Goal: Task Accomplishment & Management: Use online tool/utility

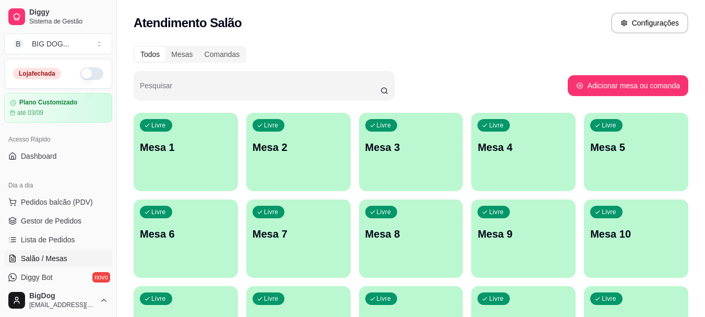
click at [88, 71] on button "button" at bounding box center [91, 73] width 23 height 13
click at [62, 201] on span "Pedidos balcão (PDV)" at bounding box center [57, 202] width 72 height 10
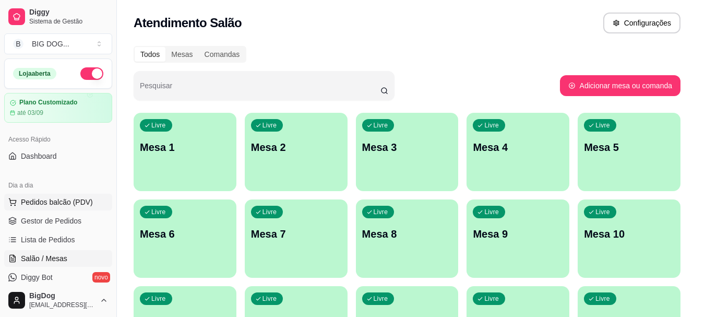
click at [50, 223] on img at bounding box center [75, 194] width 96 height 65
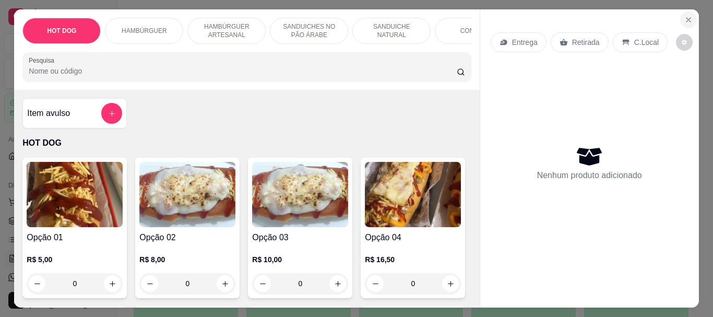
click at [684, 16] on icon "Close" at bounding box center [688, 20] width 8 height 8
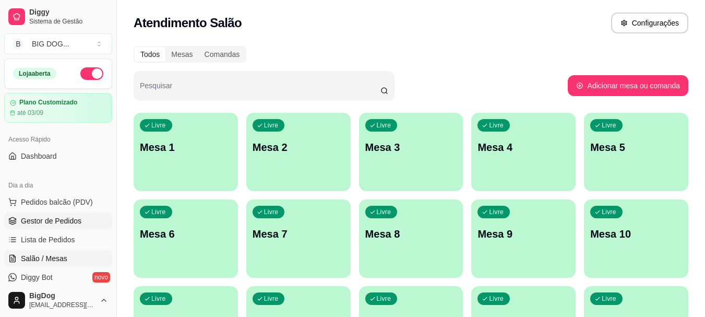
click at [79, 212] on link "Gestor de Pedidos" at bounding box center [58, 220] width 108 height 17
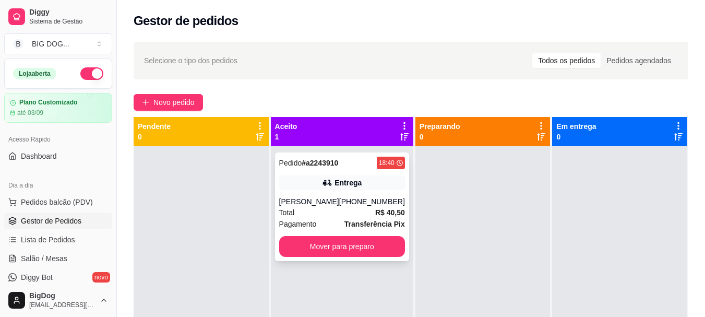
click at [317, 207] on div "Erica Vanessa Pinheiro" at bounding box center [309, 201] width 60 height 10
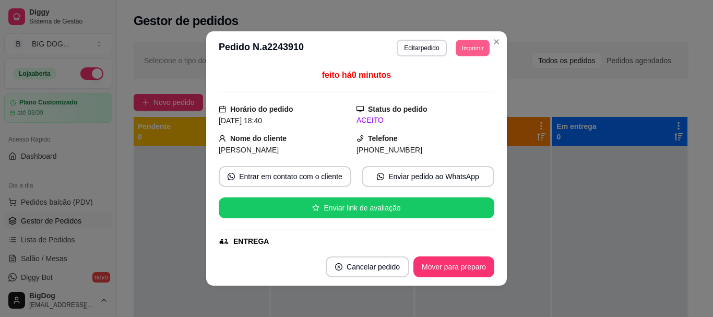
click at [471, 44] on button "Imprimir" at bounding box center [473, 48] width 34 height 16
click at [460, 79] on button "IMPRESSORA" at bounding box center [448, 84] width 73 height 16
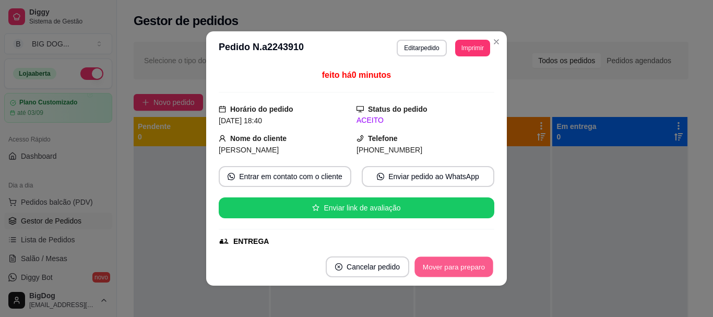
click at [483, 270] on button "Mover para preparo" at bounding box center [453, 267] width 78 height 20
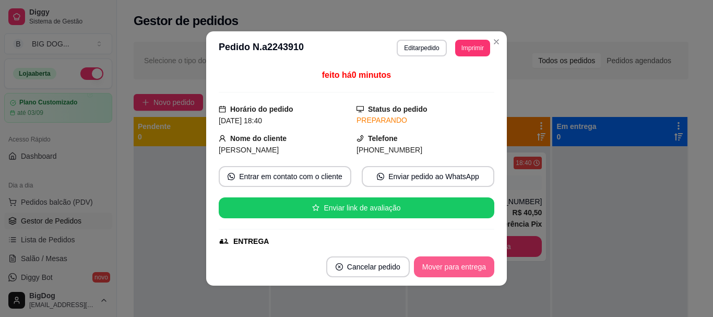
click at [483, 270] on button "Mover para entrega" at bounding box center [454, 266] width 80 height 21
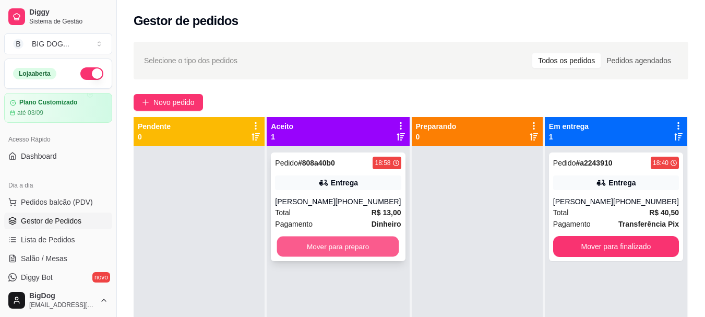
click at [351, 236] on button "Mover para preparo" at bounding box center [338, 246] width 122 height 20
click at [352, 243] on button "Mover para preparo" at bounding box center [338, 246] width 122 height 20
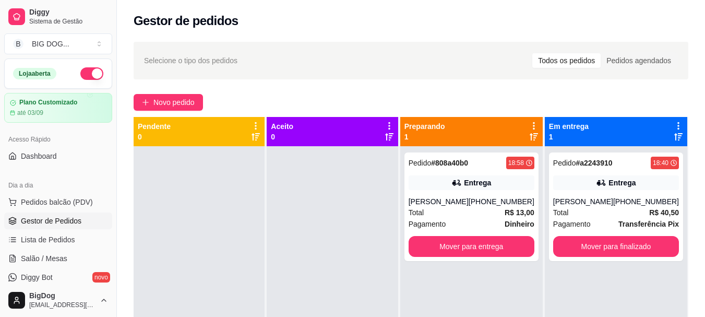
scroll to position [29, 0]
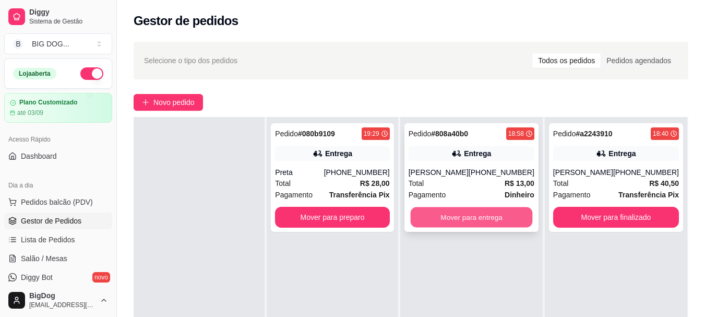
click at [516, 223] on button "Mover para entrega" at bounding box center [471, 217] width 122 height 20
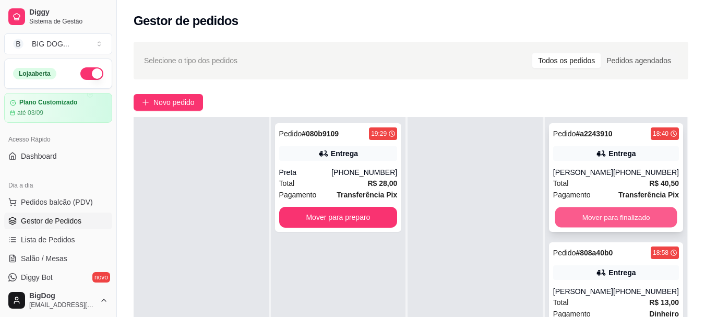
click at [571, 228] on button "Mover para finalizado" at bounding box center [616, 217] width 122 height 20
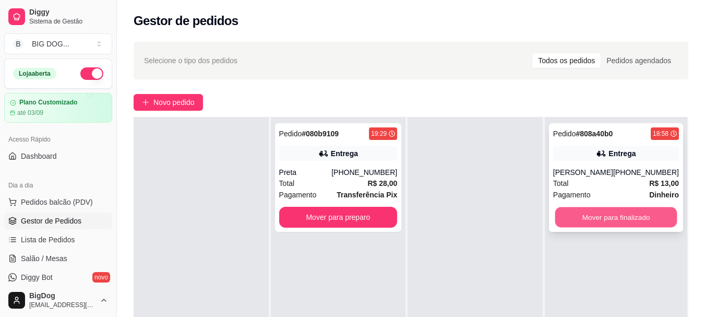
click at [617, 211] on button "Mover para finalizado" at bounding box center [616, 217] width 122 height 20
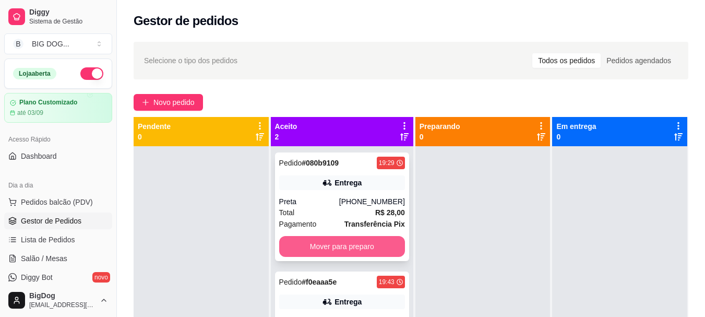
click at [375, 253] on button "Mover para preparo" at bounding box center [342, 246] width 126 height 21
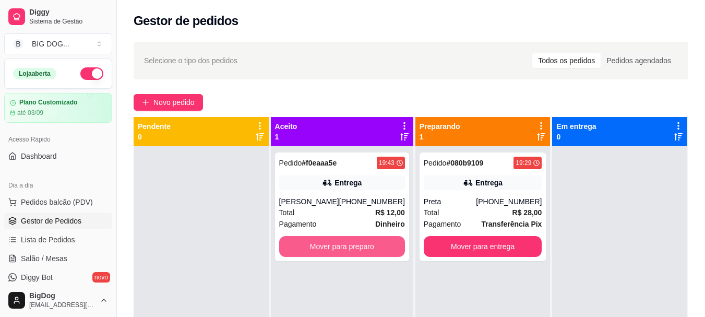
click at [375, 253] on button "Mover para preparo" at bounding box center [342, 246] width 126 height 21
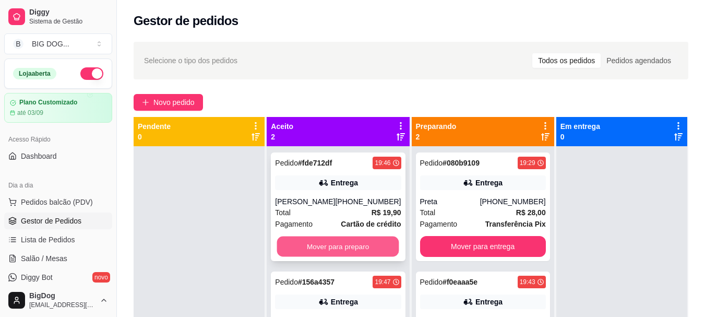
click at [305, 237] on button "Mover para preparo" at bounding box center [338, 246] width 122 height 20
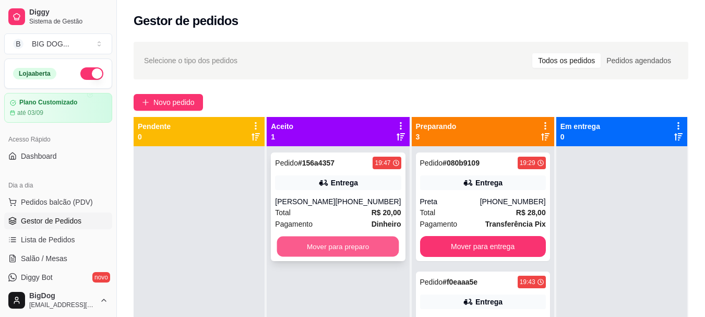
click at [340, 242] on button "Mover para preparo" at bounding box center [338, 246] width 122 height 20
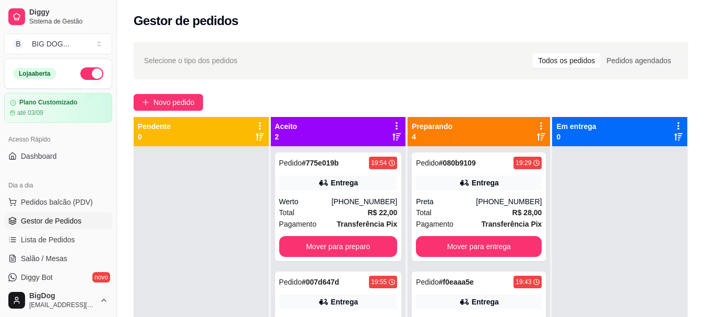
click at [340, 242] on button "Mover para preparo" at bounding box center [338, 246] width 118 height 21
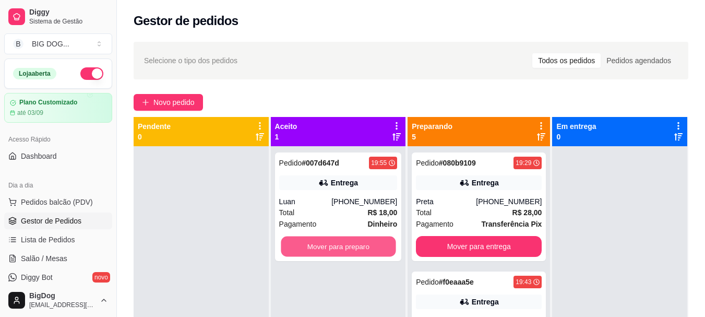
click at [340, 242] on button "Mover para preparo" at bounding box center [338, 246] width 115 height 20
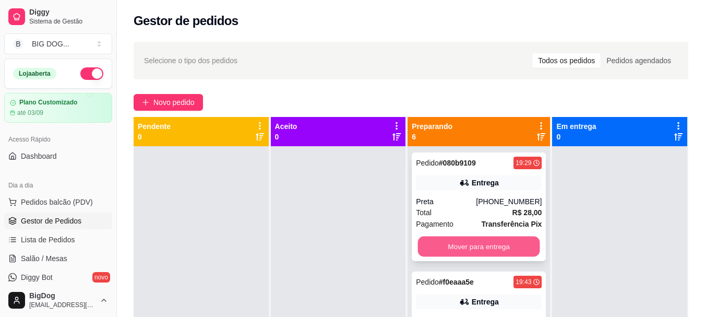
click at [479, 245] on button "Mover para entrega" at bounding box center [479, 246] width 122 height 20
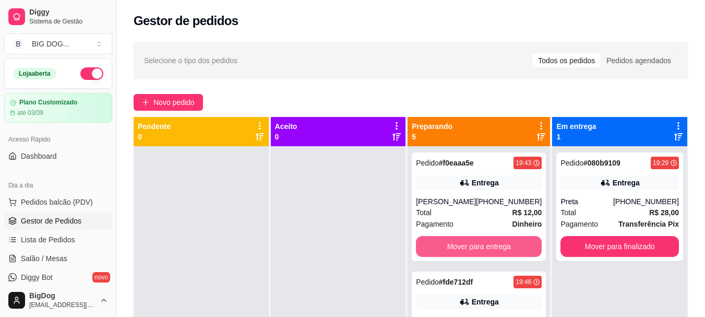
click at [479, 245] on button "Mover para entrega" at bounding box center [479, 246] width 126 height 21
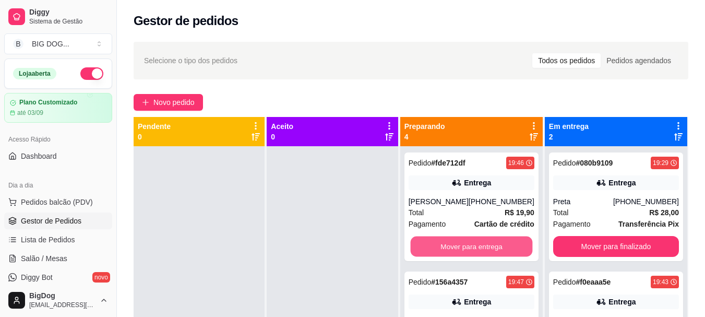
click at [479, 245] on button "Mover para entrega" at bounding box center [471, 246] width 122 height 20
click at [479, 245] on button "Mover para entrega" at bounding box center [472, 246] width 126 height 21
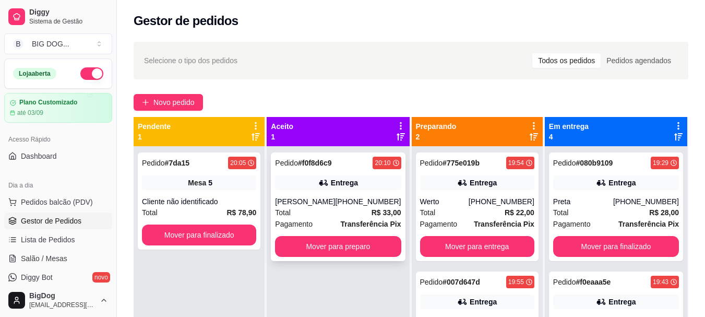
click at [334, 259] on div "Pedido # f0f8d6c9 20:10 Entrega Vitoria marjorie (88) 9998-5234 Total R$ 33,00 …" at bounding box center [338, 206] width 134 height 109
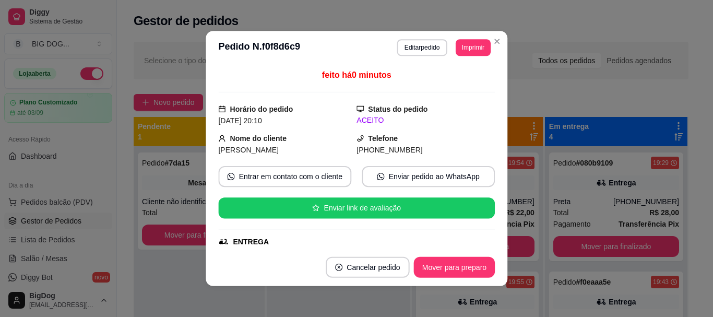
click at [340, 243] on div "ENTREGA" at bounding box center [355, 241] width 275 height 11
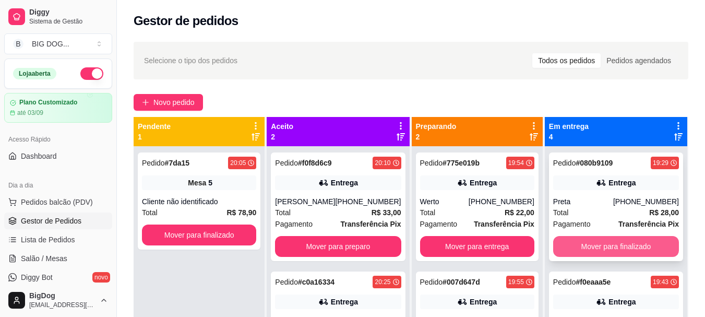
click at [596, 243] on button "Mover para finalizado" at bounding box center [616, 246] width 126 height 21
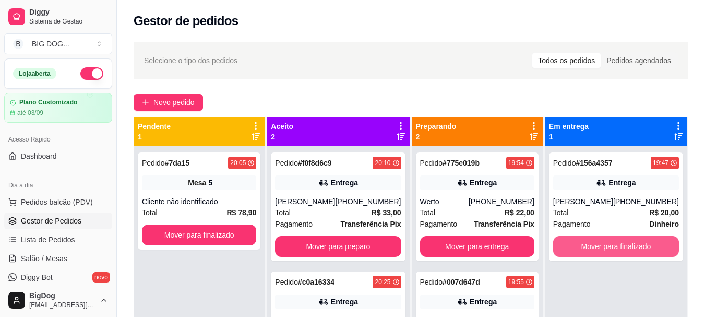
click at [596, 243] on button "Mover para finalizado" at bounding box center [616, 246] width 126 height 21
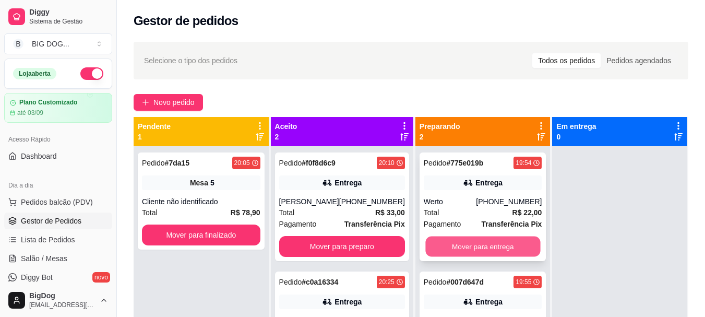
click at [487, 249] on button "Mover para entrega" at bounding box center [482, 246] width 115 height 20
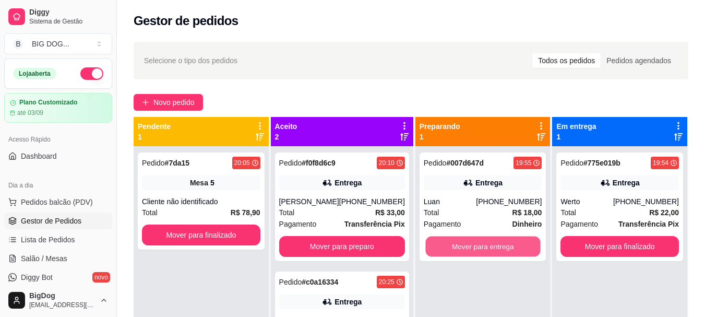
click at [487, 249] on button "Mover para entrega" at bounding box center [482, 246] width 115 height 20
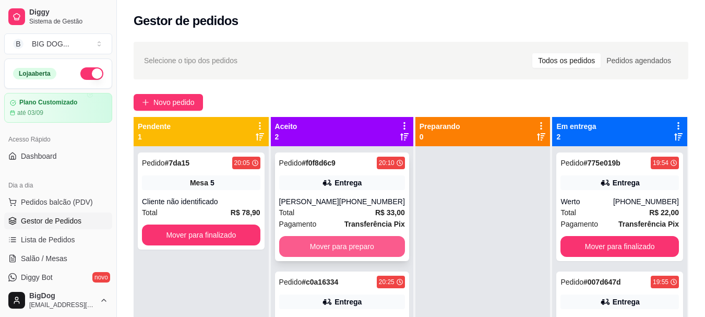
click at [358, 240] on button "Mover para preparo" at bounding box center [342, 246] width 126 height 21
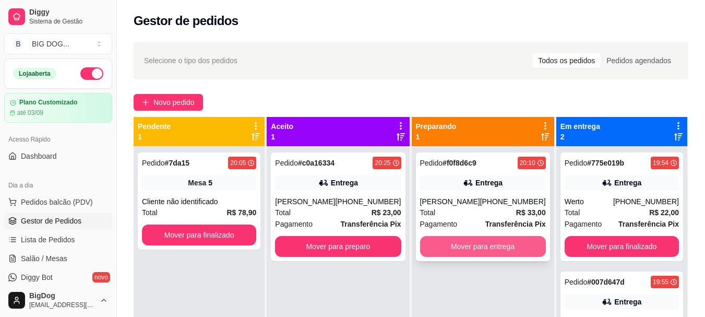
click at [472, 244] on button "Mover para entrega" at bounding box center [483, 246] width 126 height 21
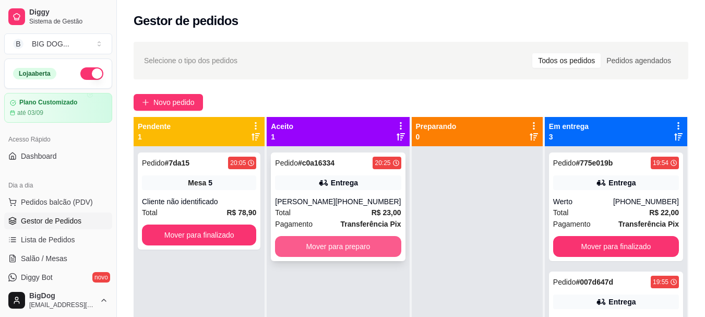
click at [350, 248] on button "Mover para preparo" at bounding box center [338, 246] width 126 height 21
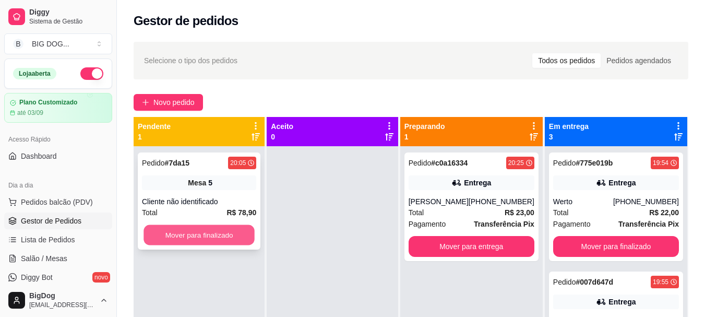
click at [234, 230] on button "Mover para finalizado" at bounding box center [199, 235] width 111 height 20
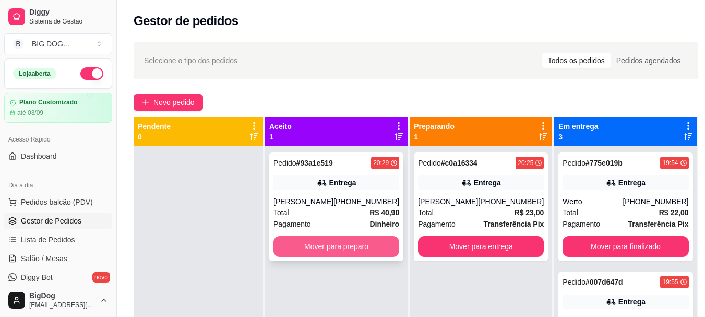
click at [370, 245] on button "Mover para preparo" at bounding box center [337, 246] width 126 height 21
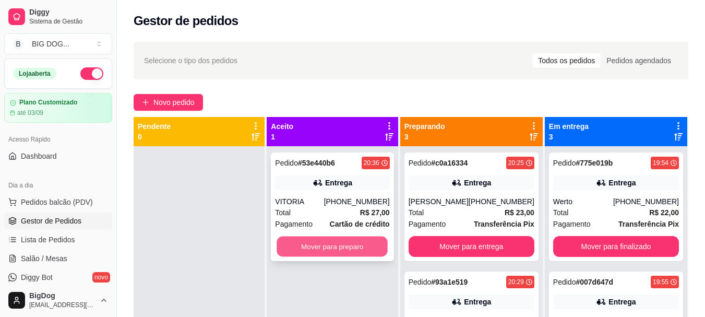
click at [364, 236] on button "Mover para preparo" at bounding box center [332, 246] width 111 height 20
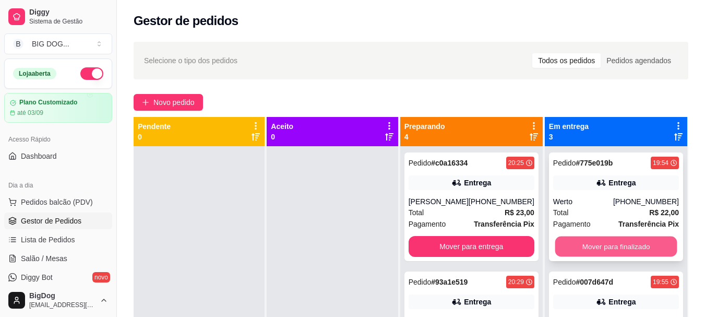
click at [619, 240] on button "Mover para finalizado" at bounding box center [616, 246] width 122 height 20
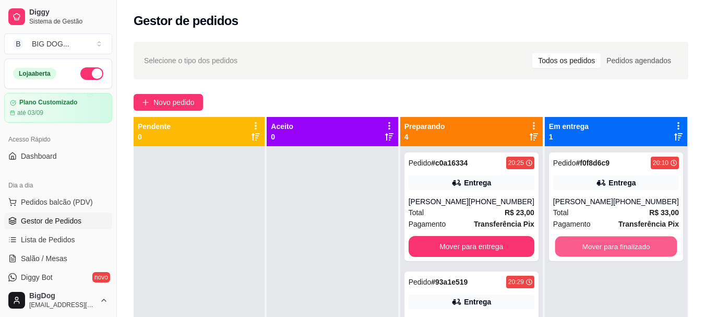
click at [619, 240] on button "Mover para finalizado" at bounding box center [616, 246] width 122 height 20
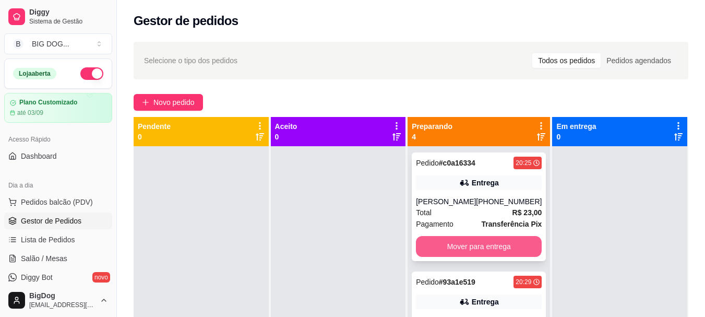
click at [470, 254] on button "Mover para entrega" at bounding box center [479, 246] width 126 height 21
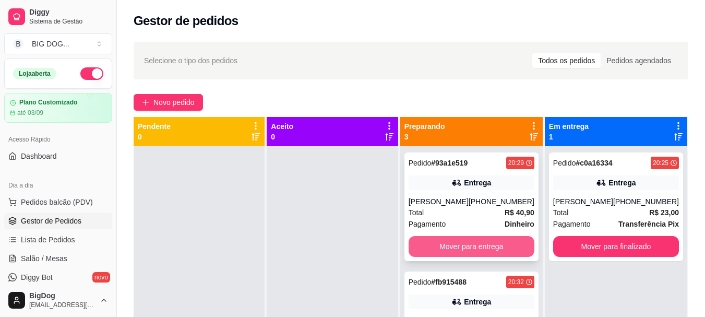
click at [470, 254] on button "Mover para entrega" at bounding box center [472, 246] width 126 height 21
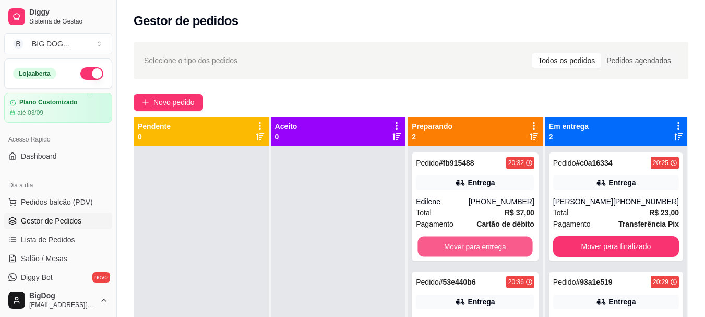
click at [470, 254] on button "Mover para entrega" at bounding box center [475, 246] width 115 height 20
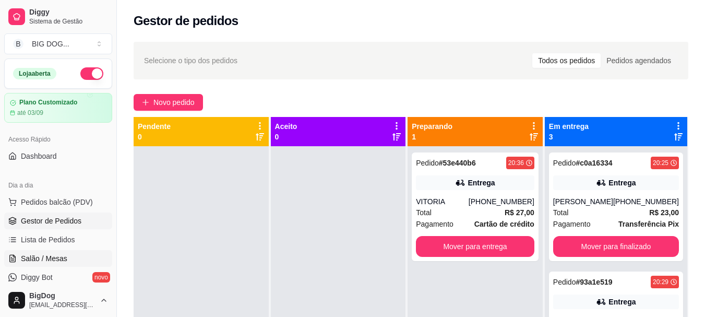
click at [49, 260] on span "Salão / Mesas" at bounding box center [44, 258] width 46 height 10
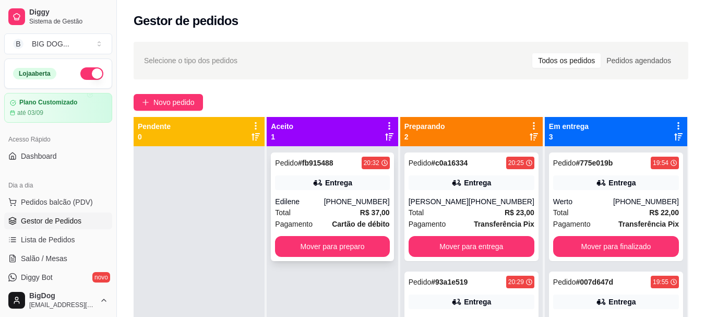
scroll to position [29, 0]
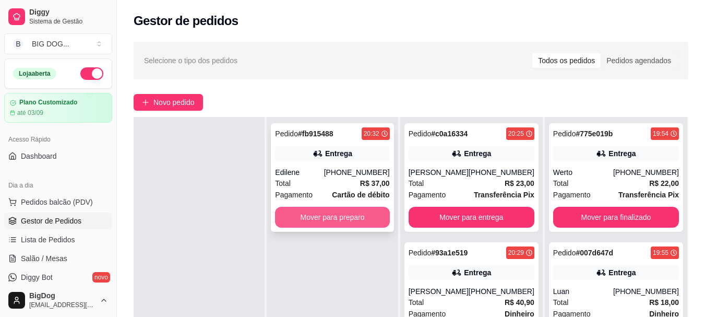
click at [371, 221] on button "Mover para preparo" at bounding box center [332, 217] width 114 height 21
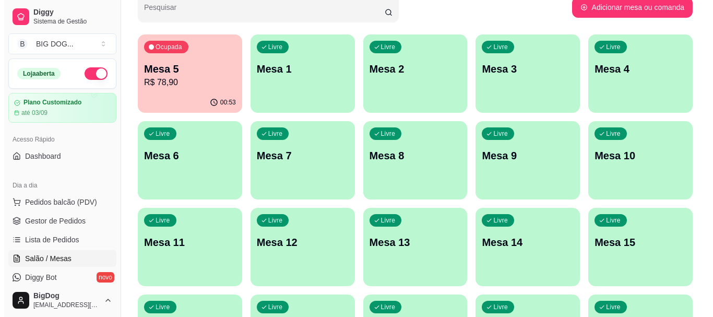
scroll to position [57, 0]
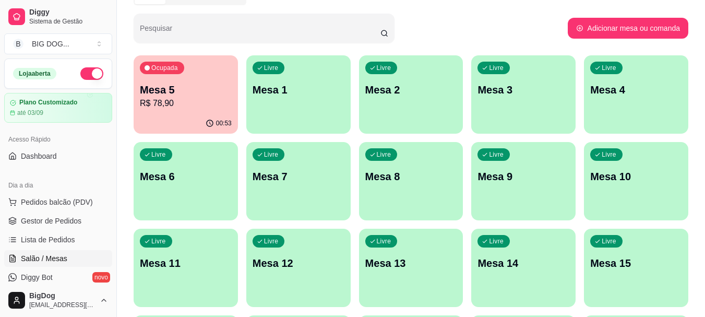
click at [192, 89] on p "Mesa 5" at bounding box center [186, 89] width 92 height 15
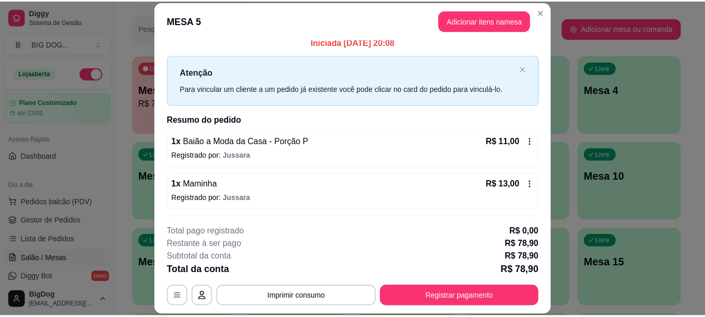
scroll to position [0, 0]
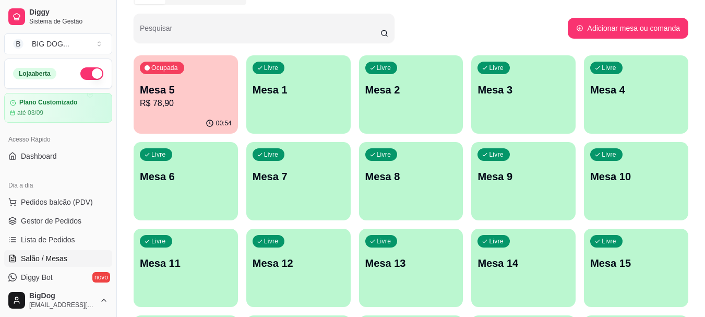
click at [201, 90] on p "Mesa 5" at bounding box center [186, 89] width 92 height 15
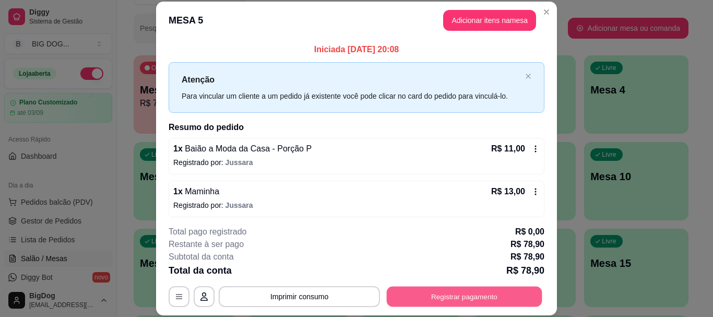
click at [430, 295] on button "Registrar pagamento" at bounding box center [465, 297] width 156 height 20
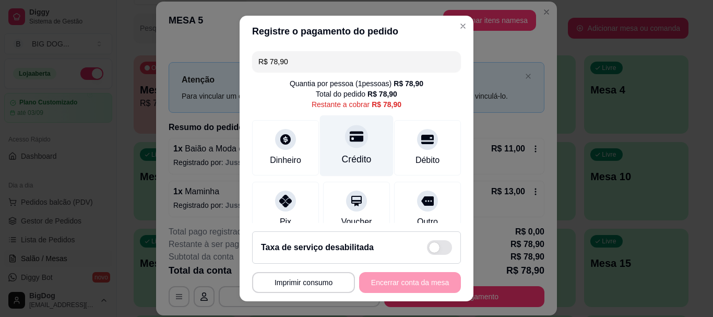
click at [350, 132] on icon at bounding box center [357, 137] width 14 height 10
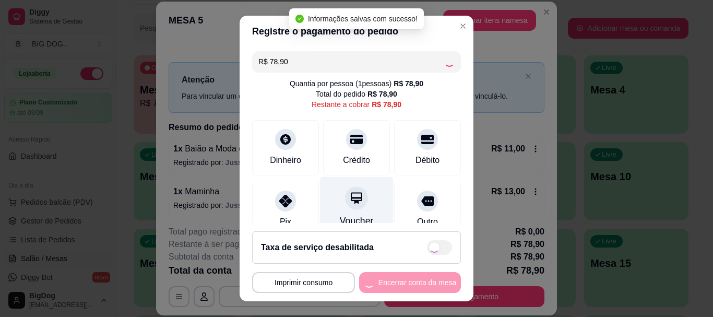
type input "R$ 0,00"
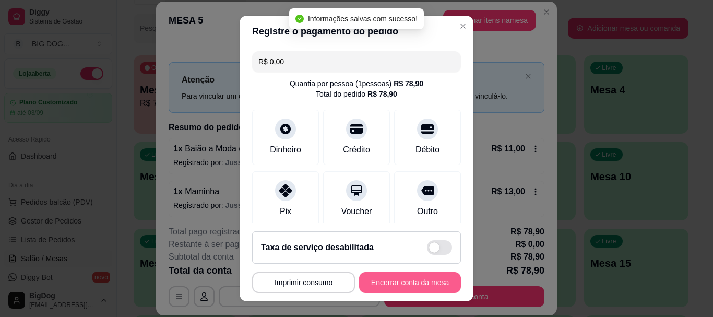
click at [398, 275] on button "Encerrar conta da mesa" at bounding box center [410, 282] width 102 height 21
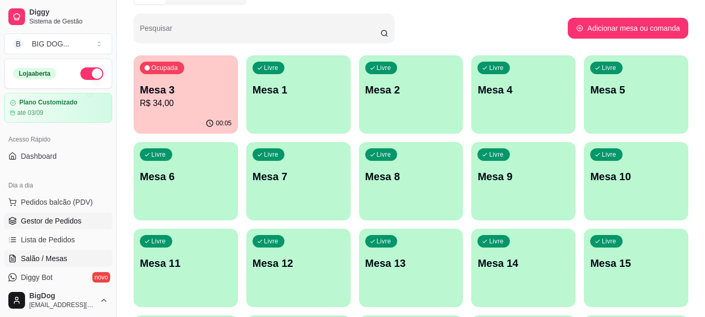
click at [61, 218] on span "Gestor de Pedidos" at bounding box center [51, 221] width 61 height 10
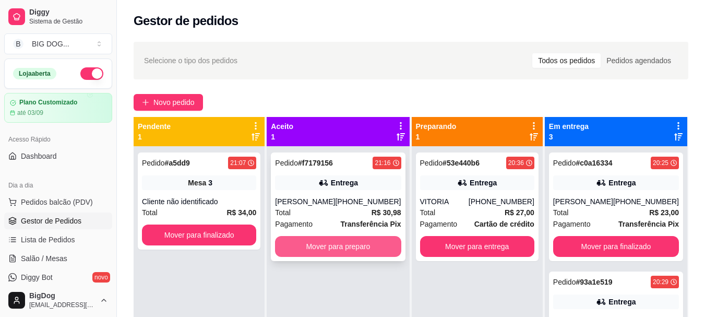
click at [340, 245] on button "Mover para preparo" at bounding box center [338, 246] width 126 height 21
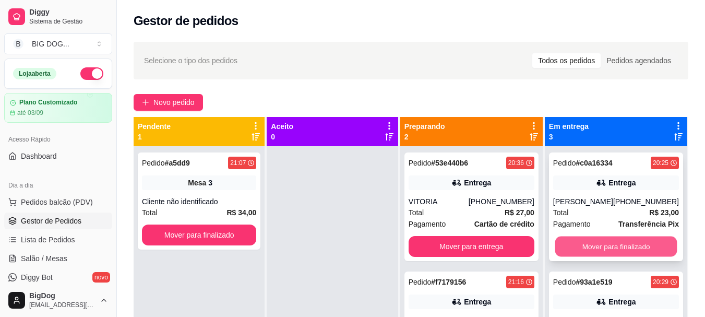
click at [634, 244] on button "Mover para finalizado" at bounding box center [616, 246] width 122 height 20
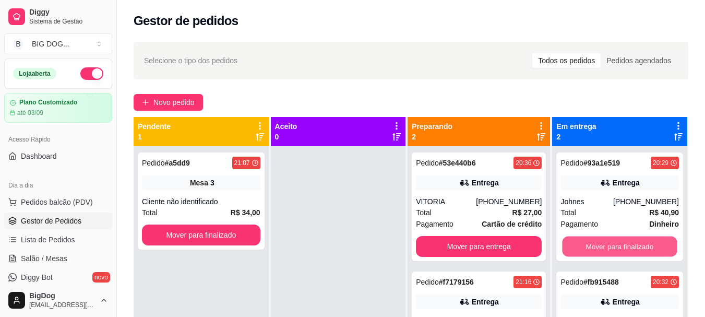
click at [634, 244] on button "Mover para finalizado" at bounding box center [620, 246] width 115 height 20
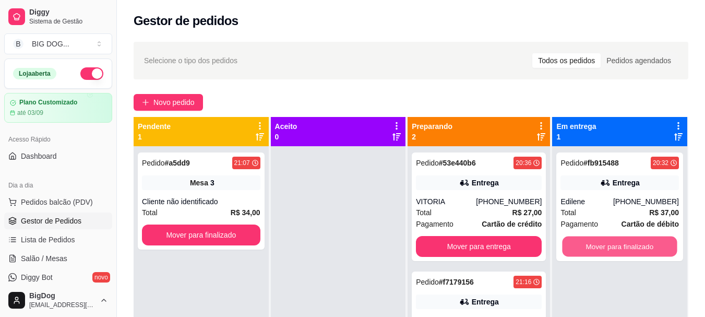
click at [634, 244] on button "Mover para finalizado" at bounding box center [620, 246] width 115 height 20
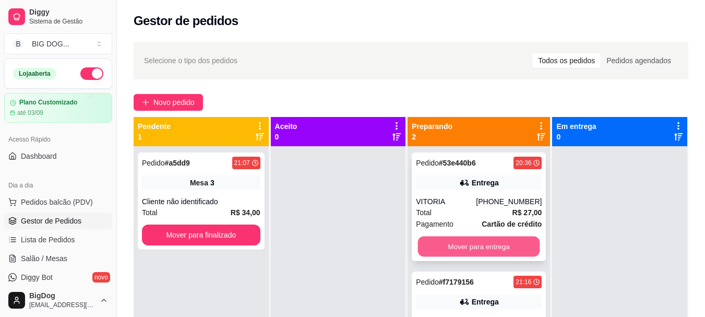
click at [470, 240] on button "Mover para entrega" at bounding box center [479, 246] width 122 height 20
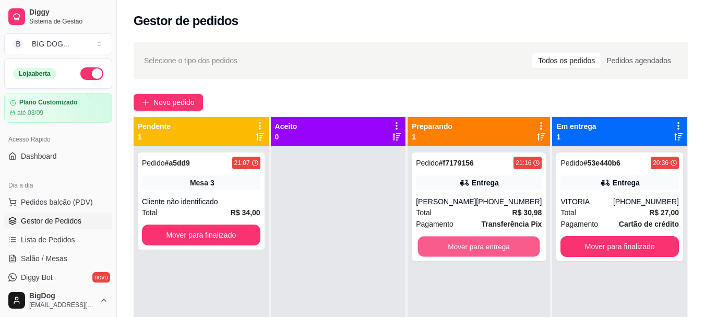
click at [470, 240] on button "Mover para entrega" at bounding box center [479, 246] width 122 height 20
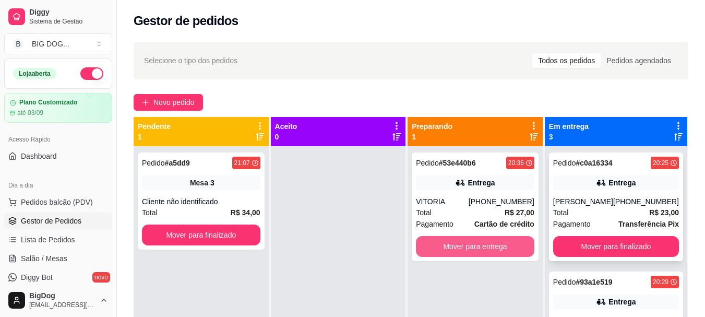
scroll to position [29, 0]
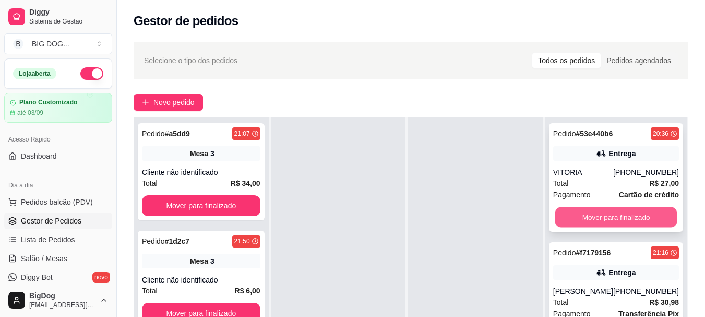
click at [615, 224] on button "Mover para finalizado" at bounding box center [616, 217] width 122 height 20
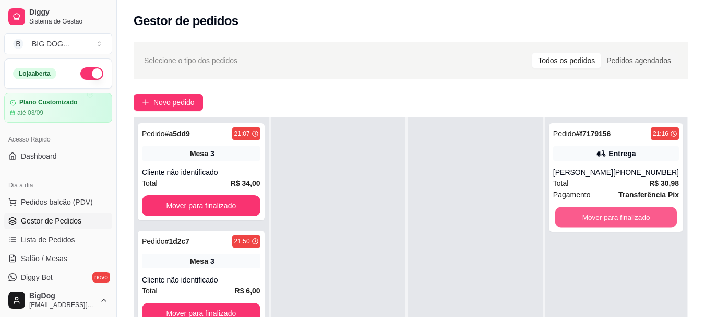
click at [615, 224] on button "Mover para finalizado" at bounding box center [616, 217] width 122 height 20
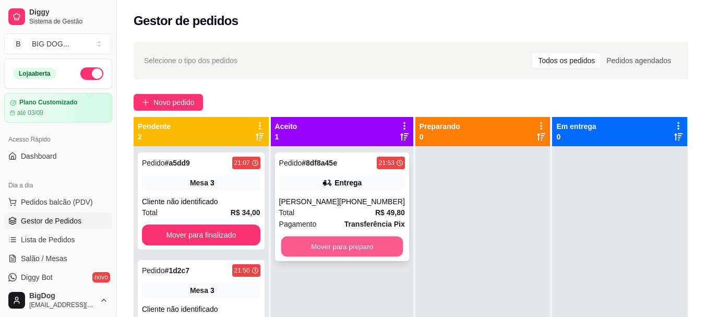
click at [350, 244] on button "Mover para preparo" at bounding box center [342, 246] width 122 height 20
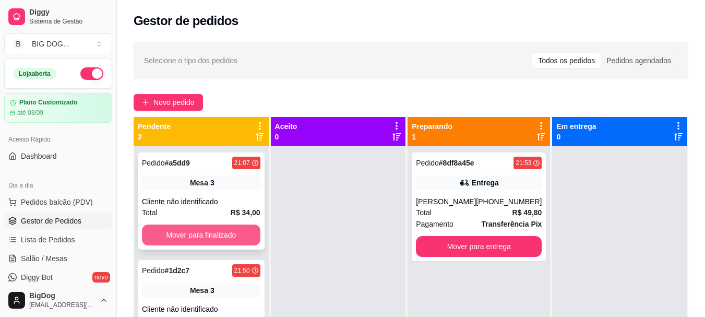
click at [228, 234] on button "Mover para finalizado" at bounding box center [201, 234] width 118 height 21
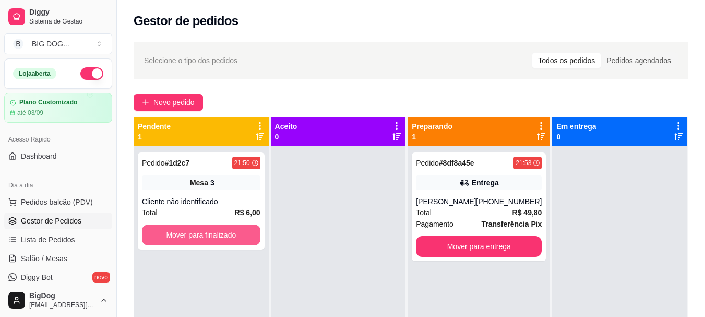
click at [228, 234] on button "Mover para finalizado" at bounding box center [201, 234] width 118 height 21
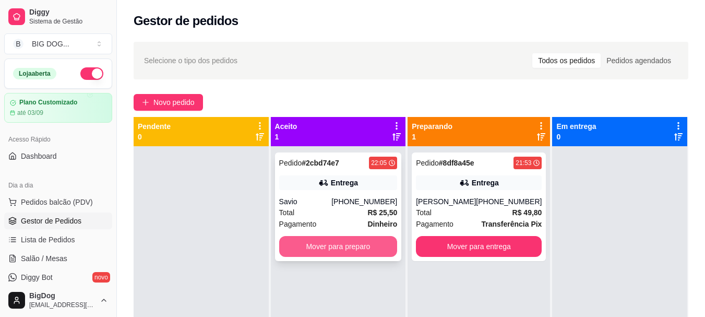
click at [322, 251] on button "Mover para preparo" at bounding box center [338, 246] width 118 height 21
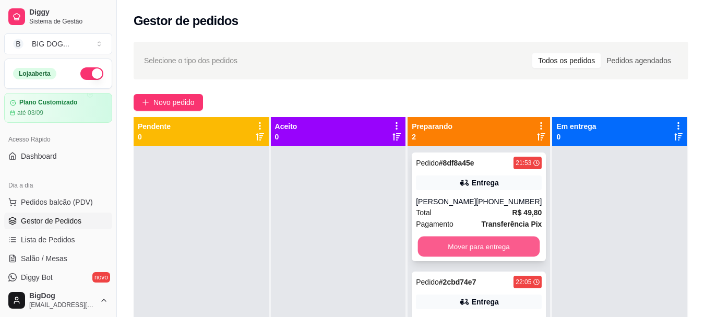
click at [491, 238] on button "Mover para entrega" at bounding box center [479, 246] width 122 height 20
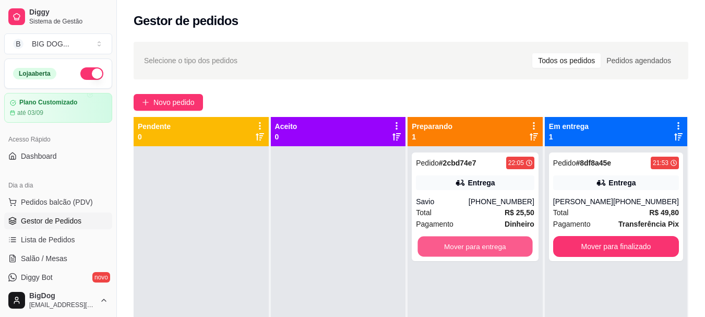
click at [491, 238] on button "Mover para entrega" at bounding box center [475, 246] width 115 height 20
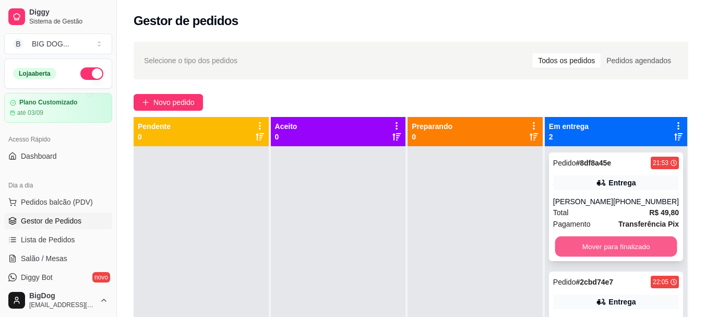
click at [636, 248] on button "Mover para finalizado" at bounding box center [616, 246] width 122 height 20
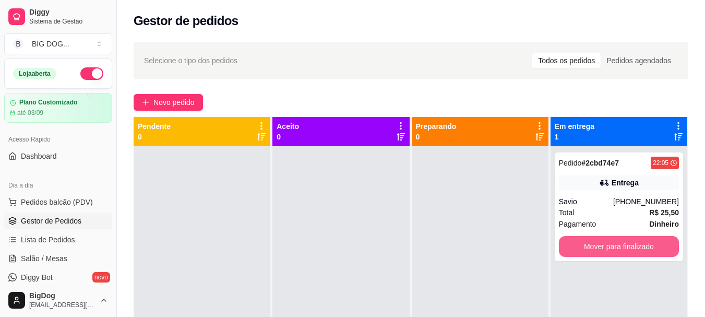
click at [636, 248] on button "Mover para finalizado" at bounding box center [619, 246] width 120 height 21
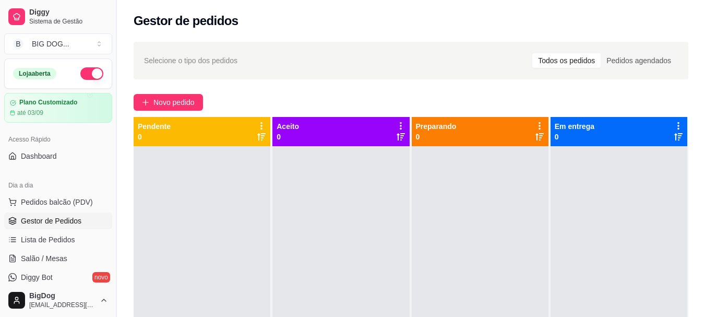
scroll to position [17, 0]
